Goal: Task Accomplishment & Management: Use online tool/utility

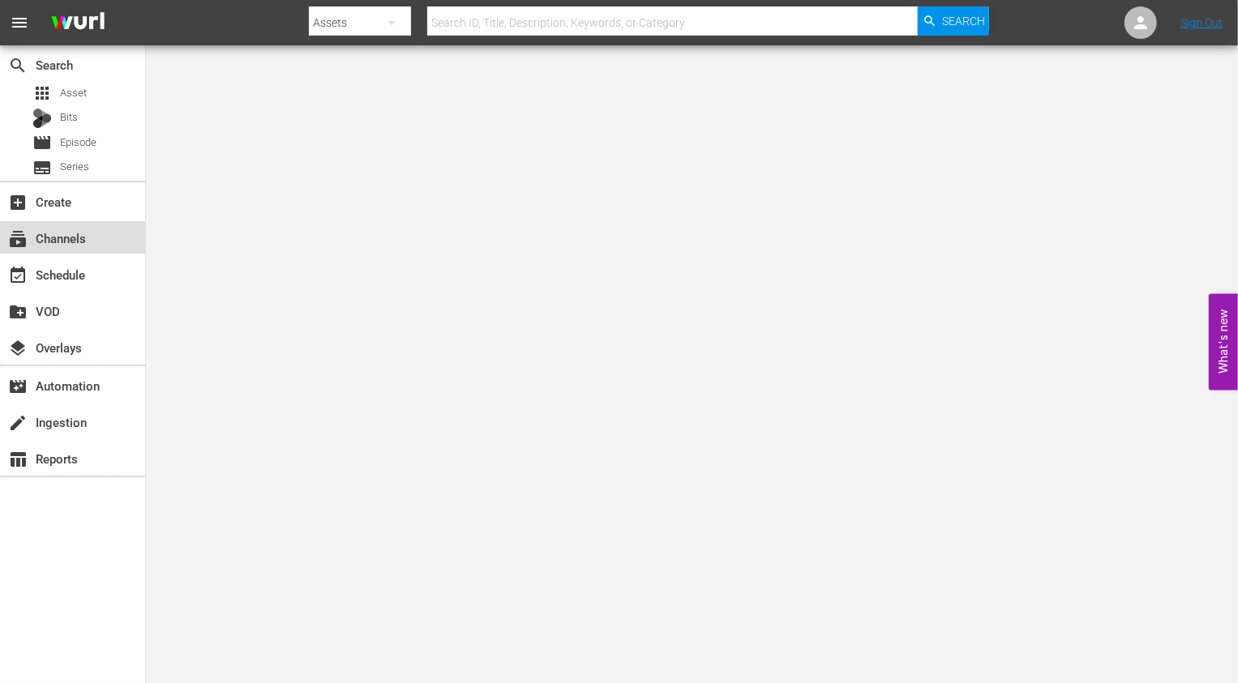
click at [66, 238] on div "subscriptions Channels" at bounding box center [45, 236] width 91 height 15
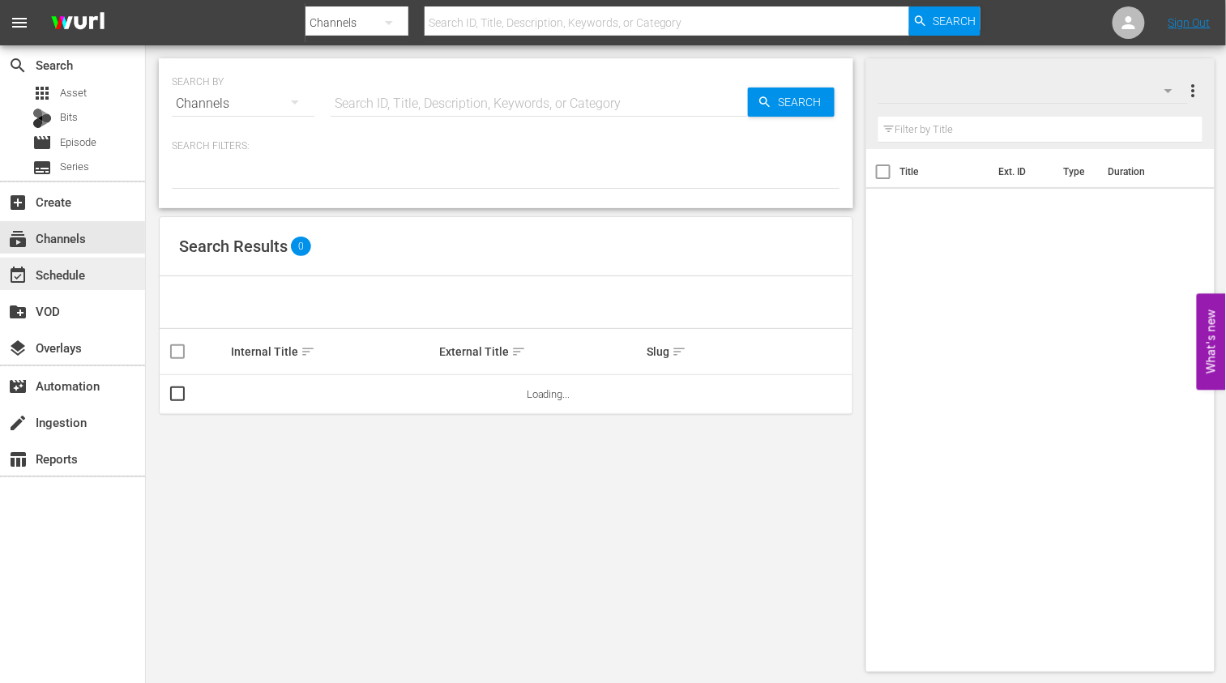
click at [87, 274] on div "event_available Schedule" at bounding box center [45, 272] width 91 height 15
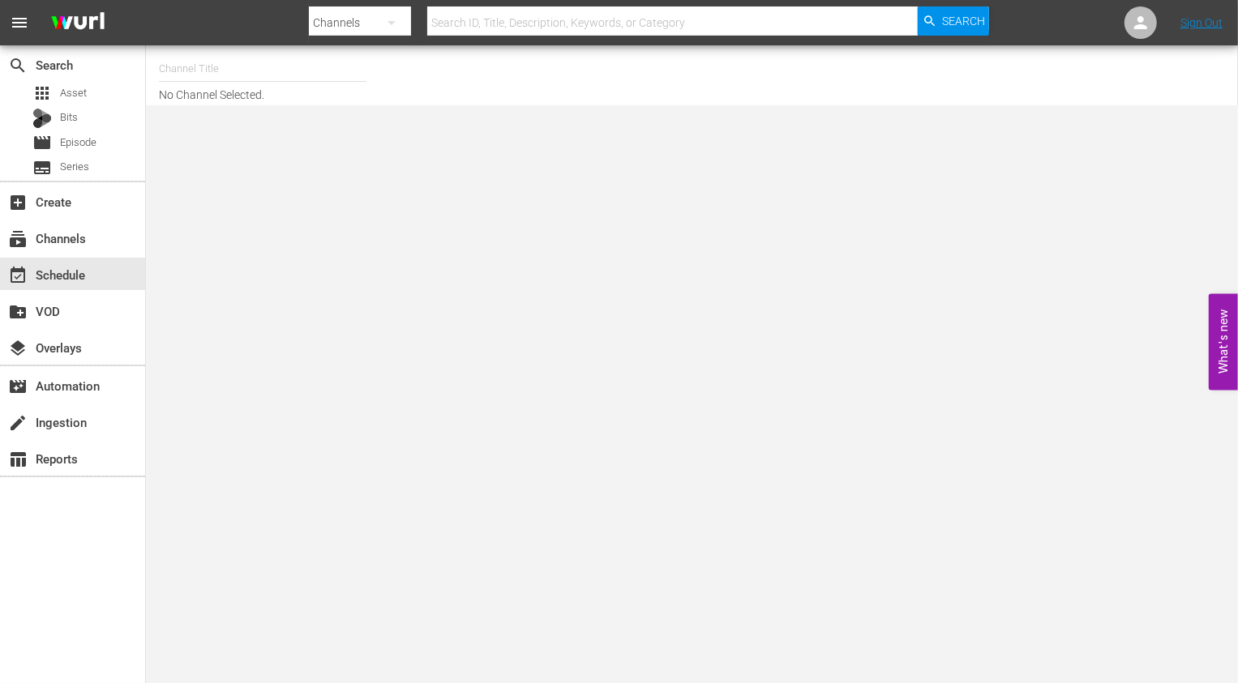
click at [239, 58] on input "text" at bounding box center [262, 68] width 207 height 39
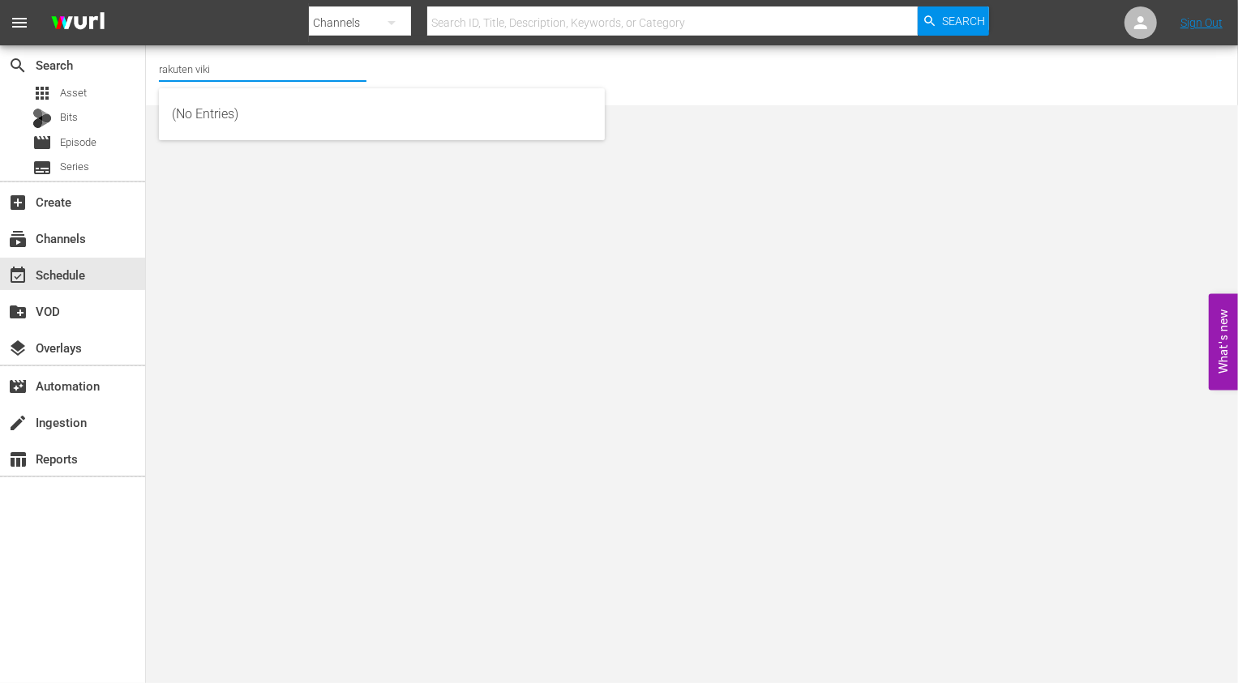
click at [256, 66] on input "rakuten viki" at bounding box center [262, 68] width 207 height 39
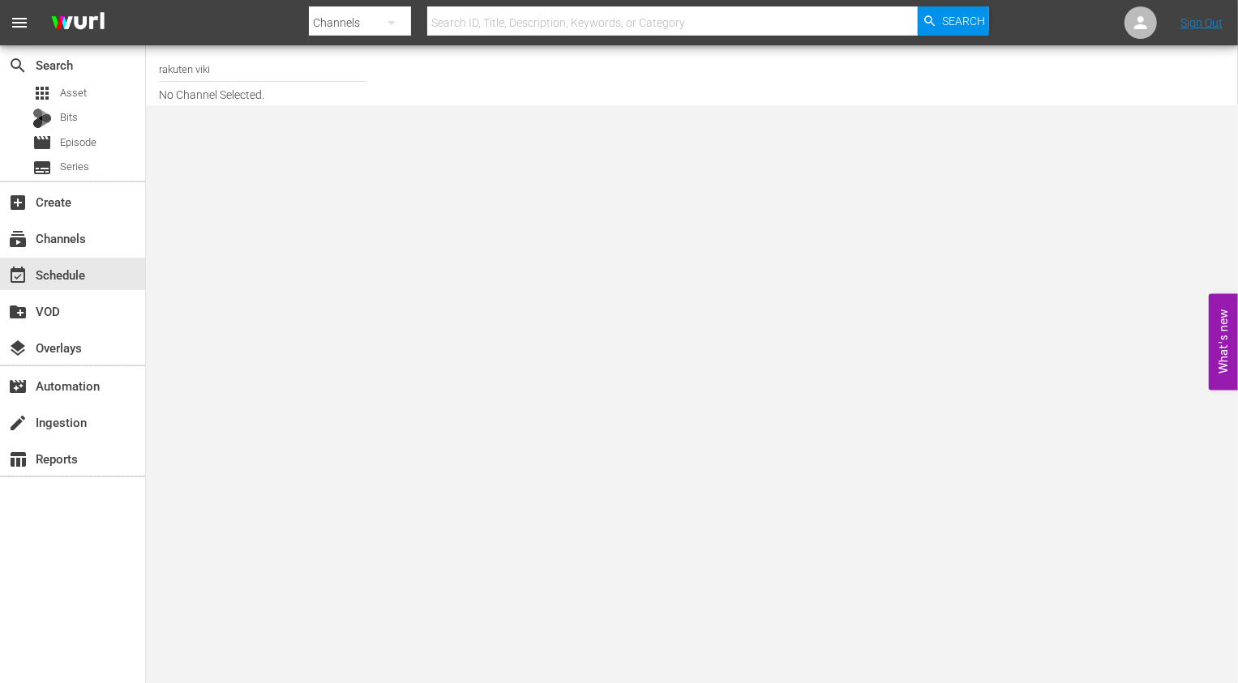
click at [459, 62] on div "Channel Title rakuten viki No Channel Selected." at bounding box center [449, 75] width 581 height 52
click at [246, 71] on input "rakuten viki" at bounding box center [262, 68] width 207 height 39
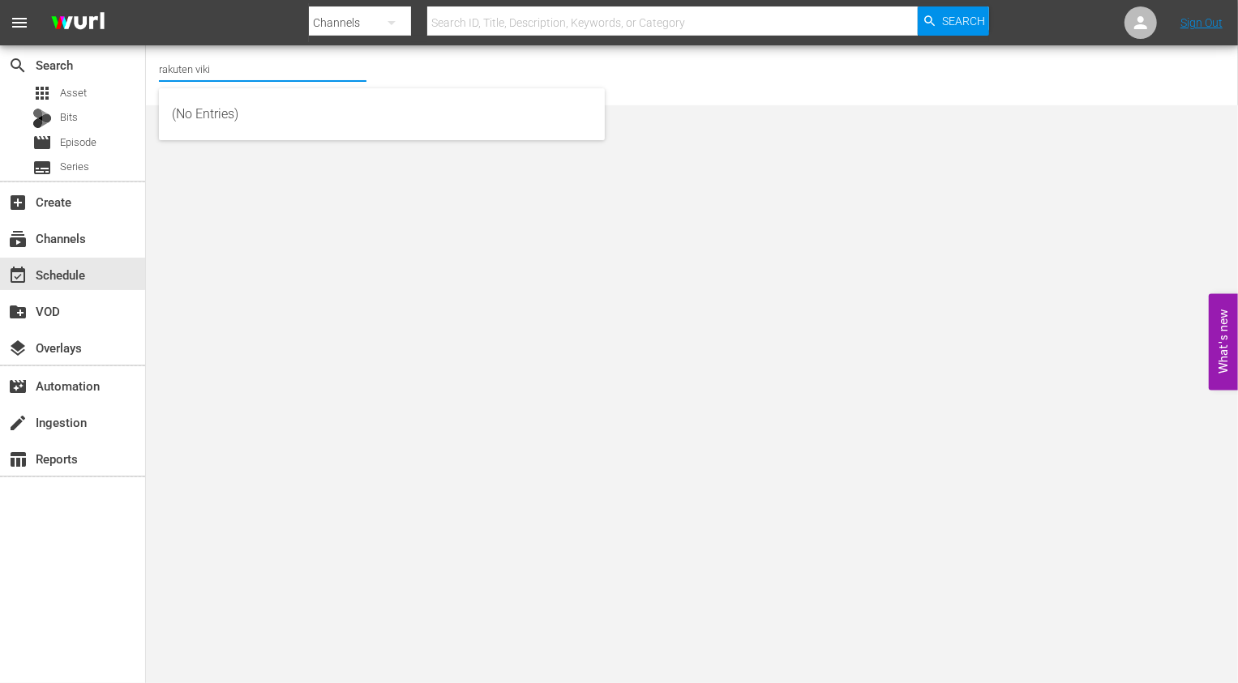
click at [394, 64] on div "Channel Title rakuten viki No Channel Selected." at bounding box center [449, 75] width 581 height 52
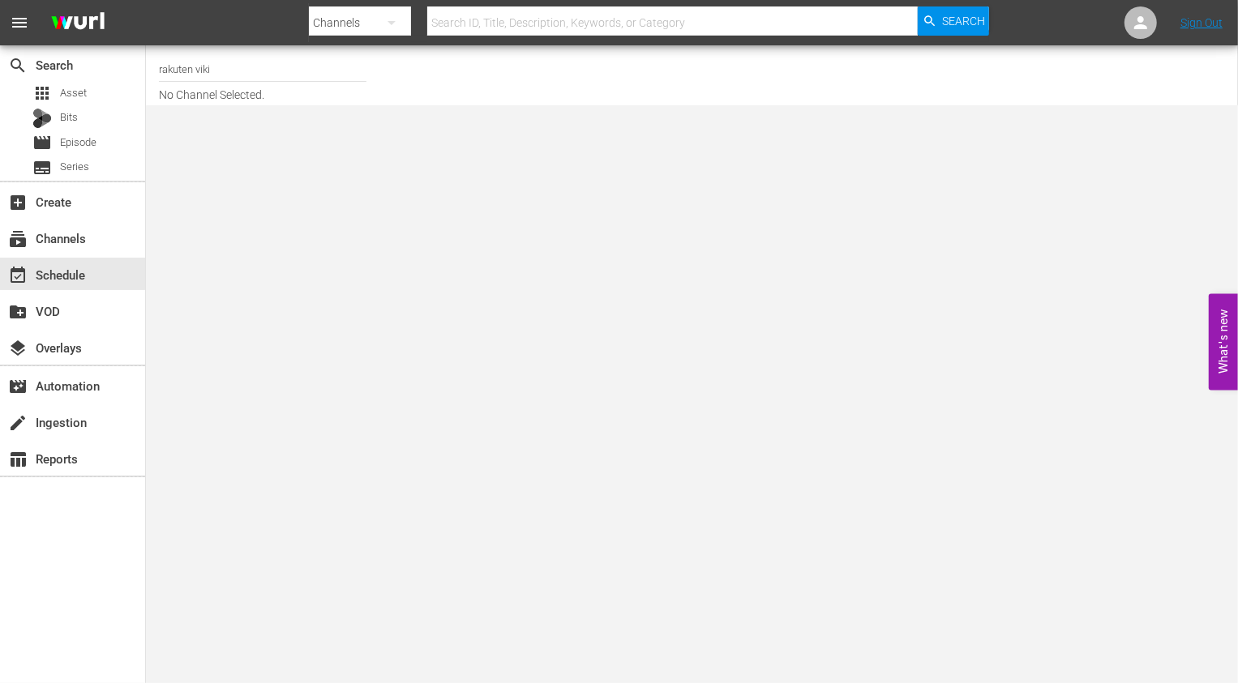
click at [254, 65] on input "rakuten viki" at bounding box center [262, 68] width 207 height 39
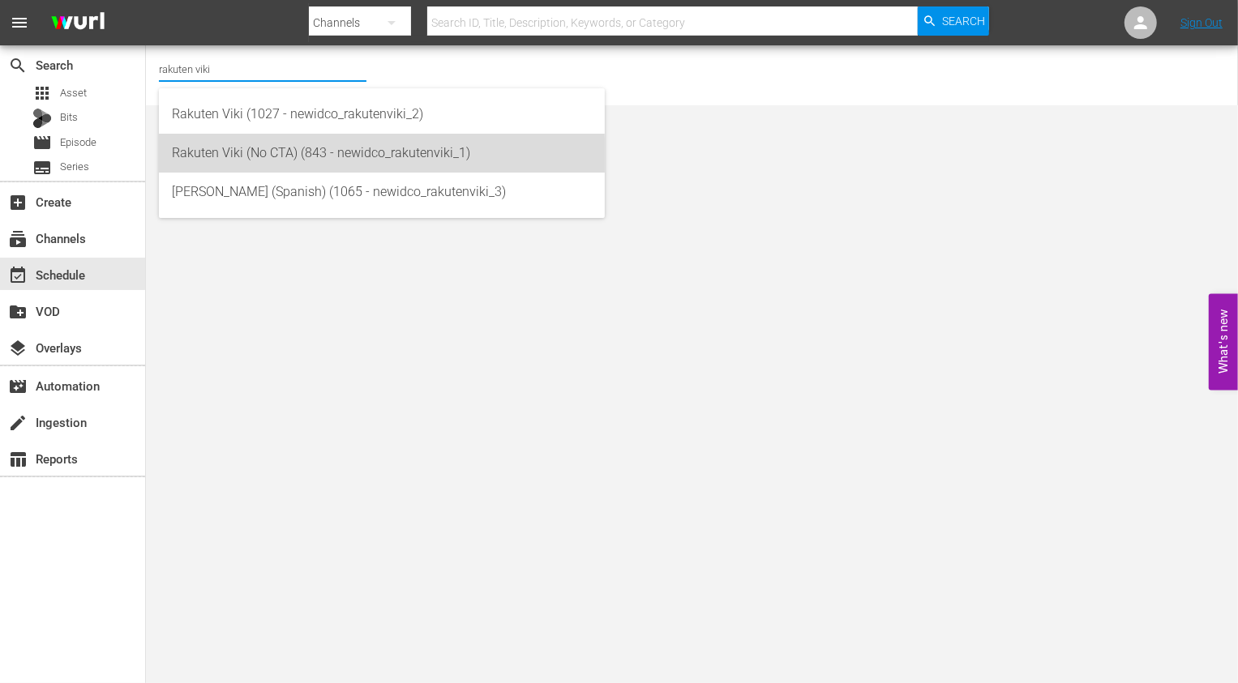
click at [306, 158] on div "Rakuten Viki (No CTA) (843 - newidco_rakutenviki_1)" at bounding box center [382, 153] width 420 height 39
type input "Rakuten Viki (No CTA) (843 - newidco_rakutenviki_1)"
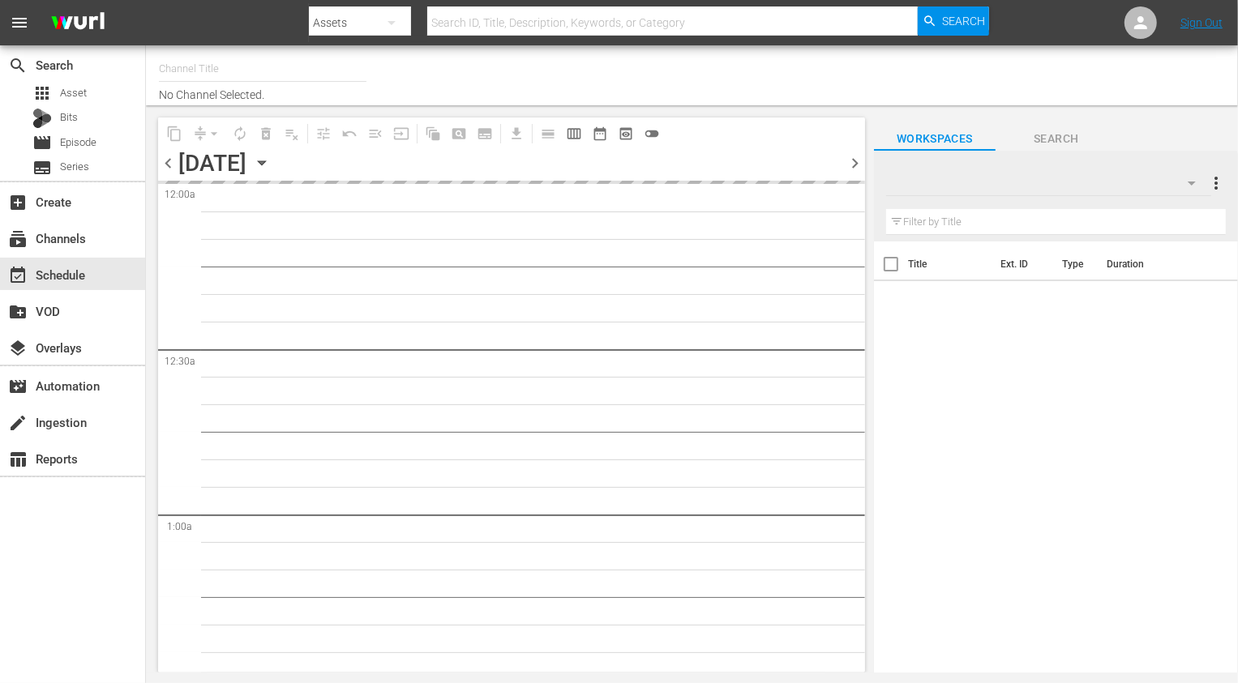
type input "[PERSON_NAME] (No CTA) (843)"
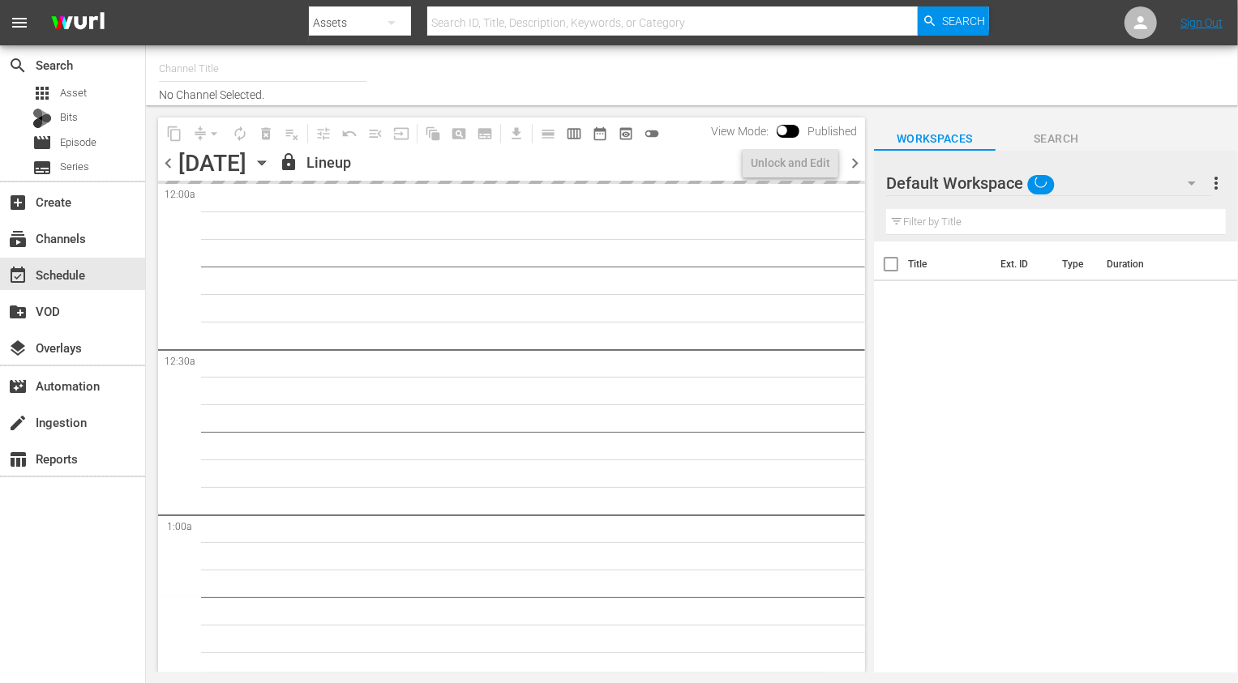
type input "[PERSON_NAME] (1027)"
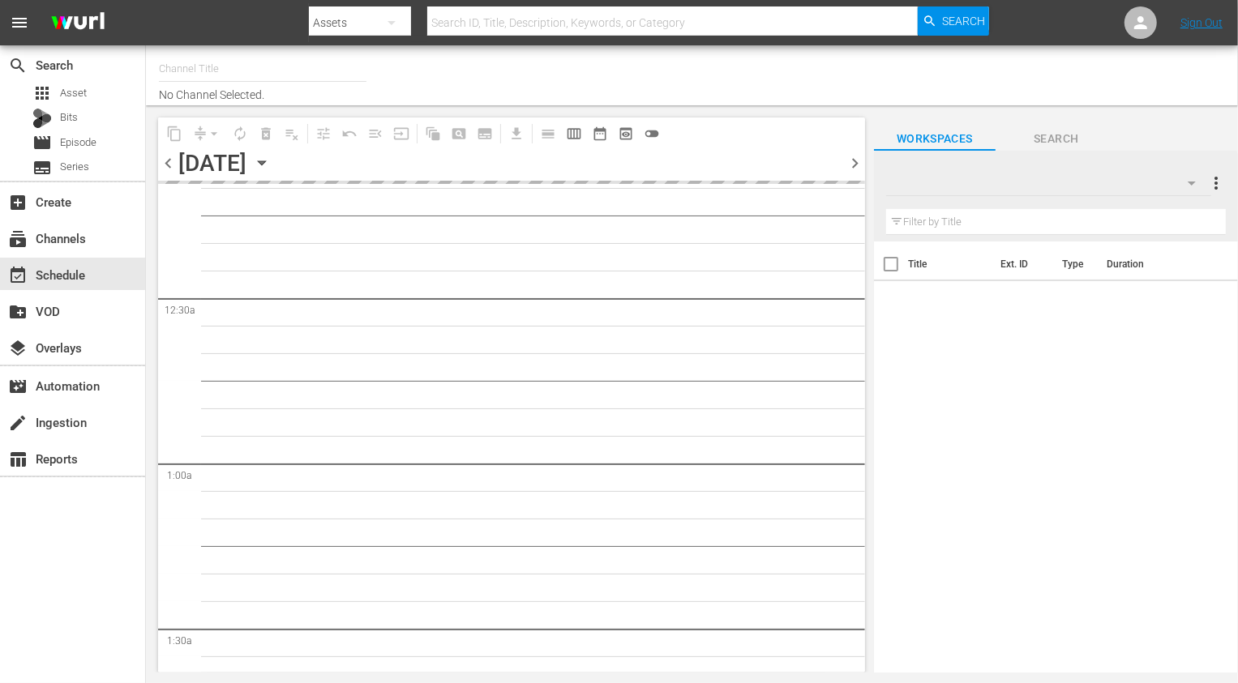
scroll to position [55, 0]
type input "Rakuten Viki (Spanish) (1065)"
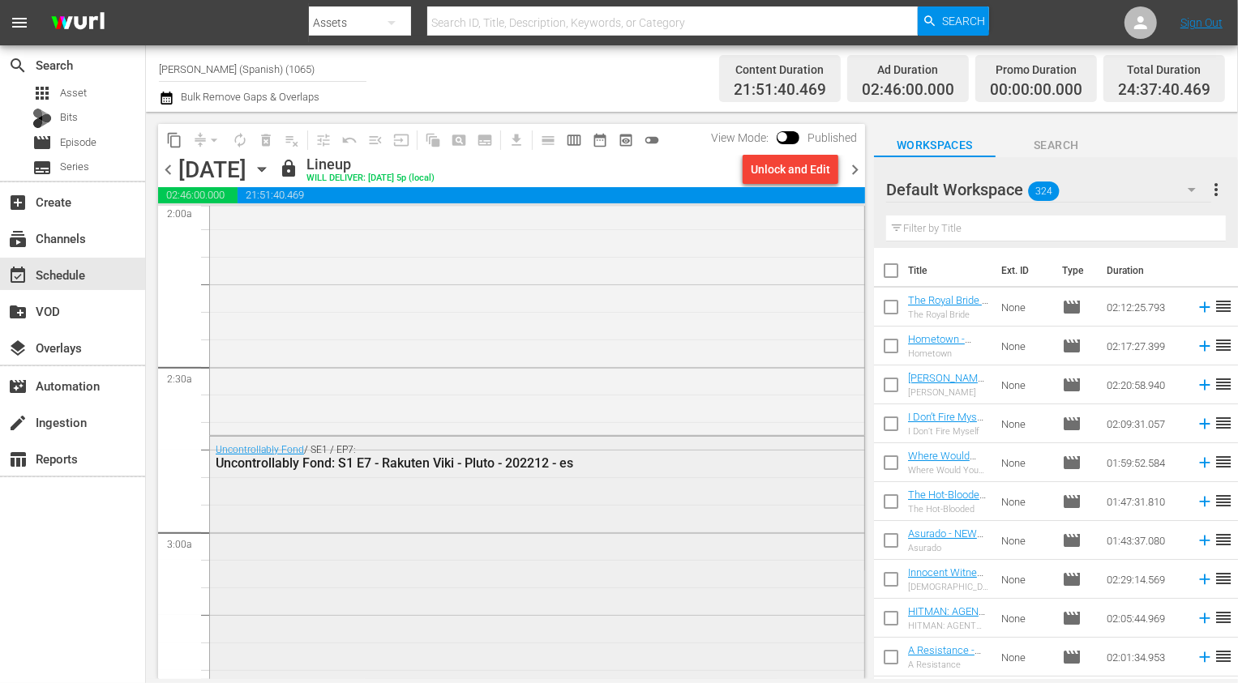
scroll to position [662, 0]
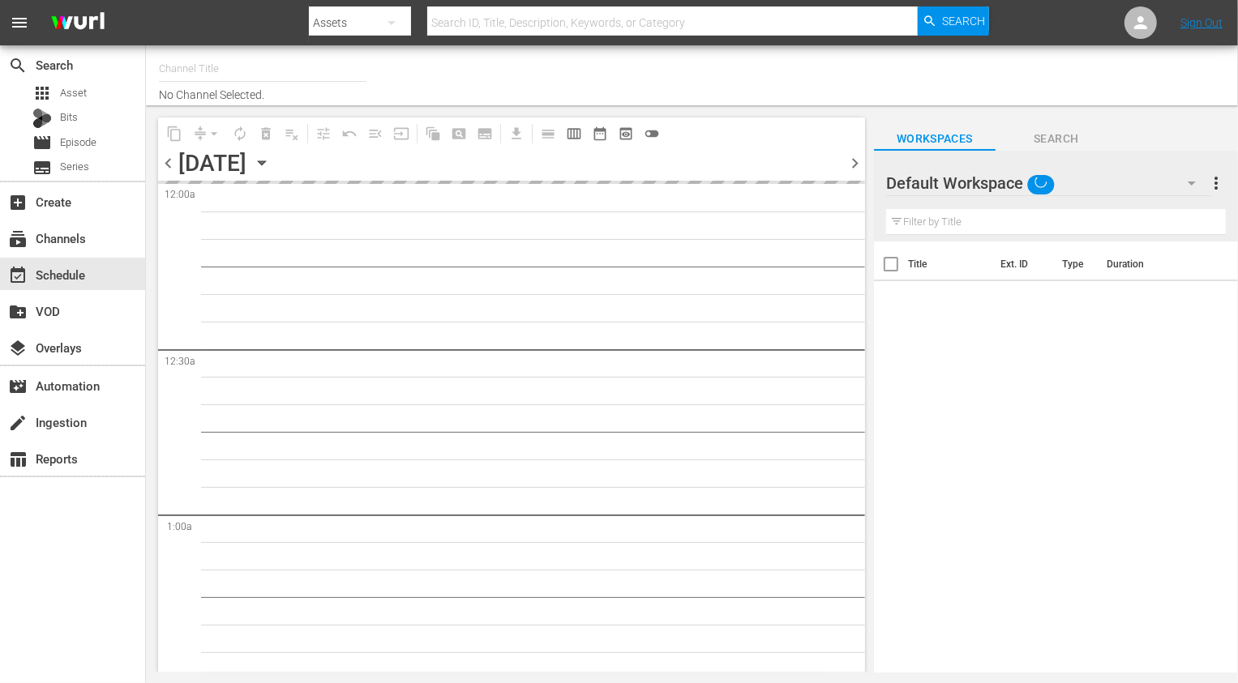
type input "[PERSON_NAME] (1027)"
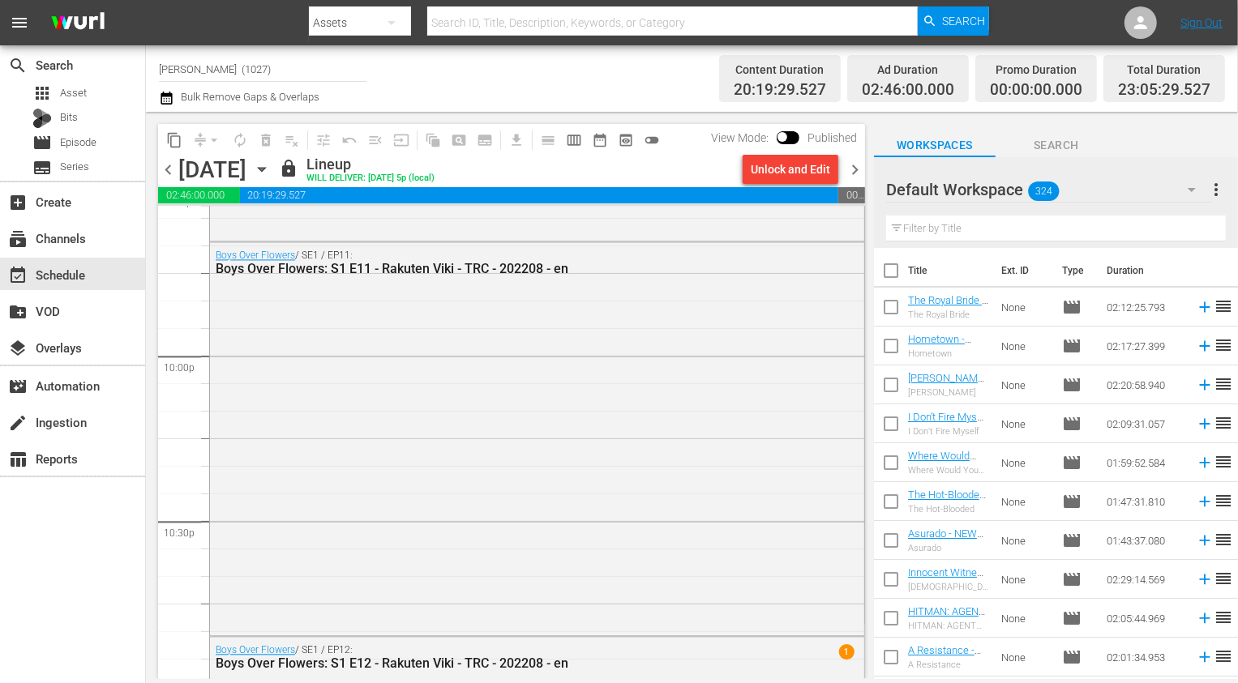
scroll to position [7479, 0]
